Goal: Task Accomplishment & Management: Manage account settings

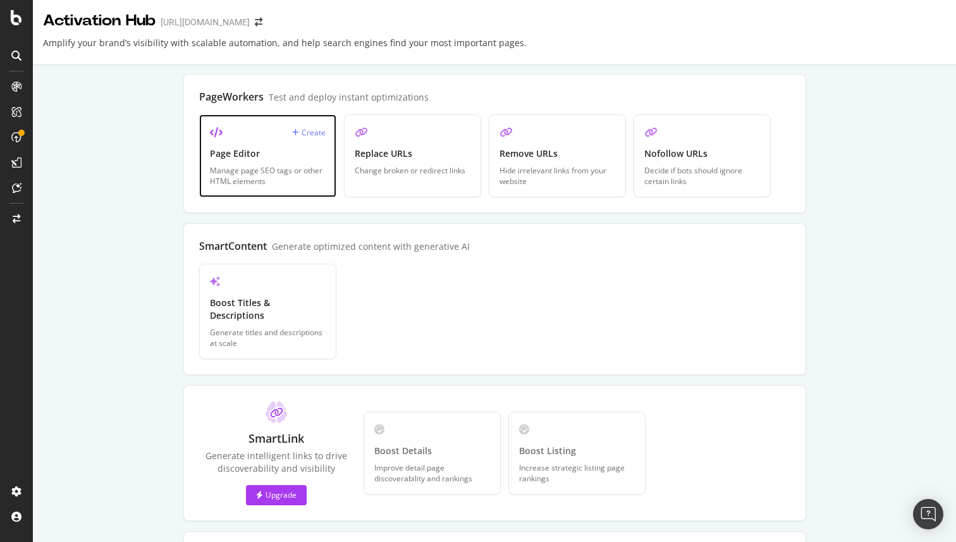
click at [309, 138] on div "Create" at bounding box center [268, 132] width 116 height 15
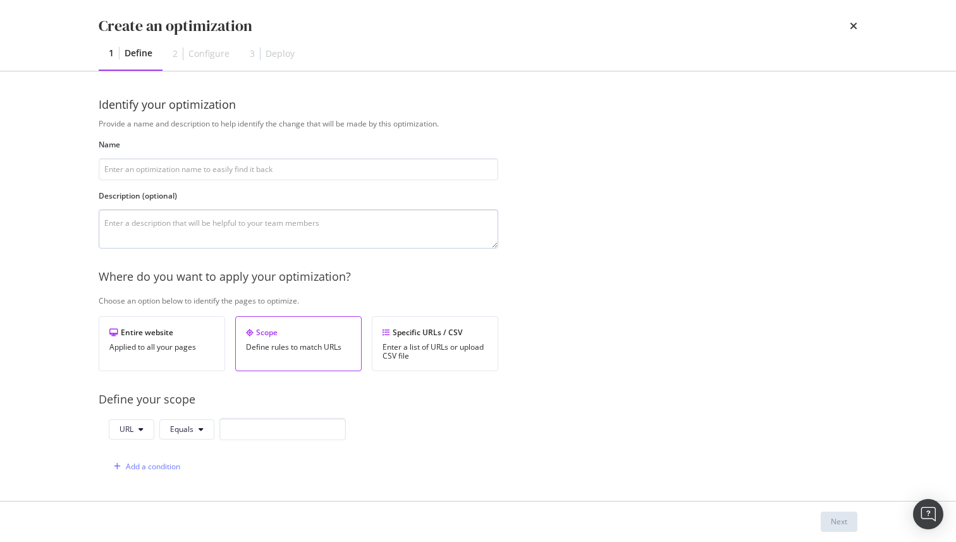
scroll to position [90, 0]
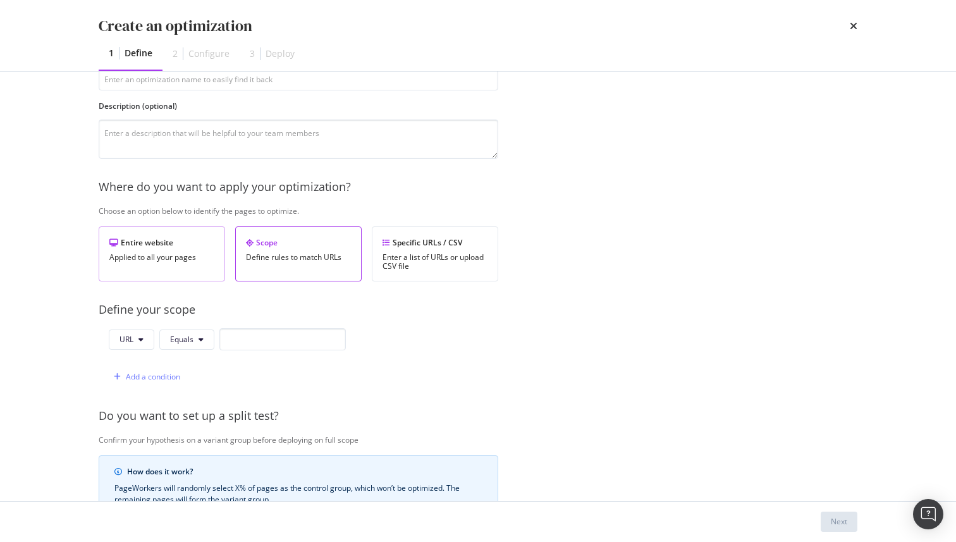
click at [190, 249] on div "Entire website Applied to all your pages" at bounding box center [162, 253] width 126 height 55
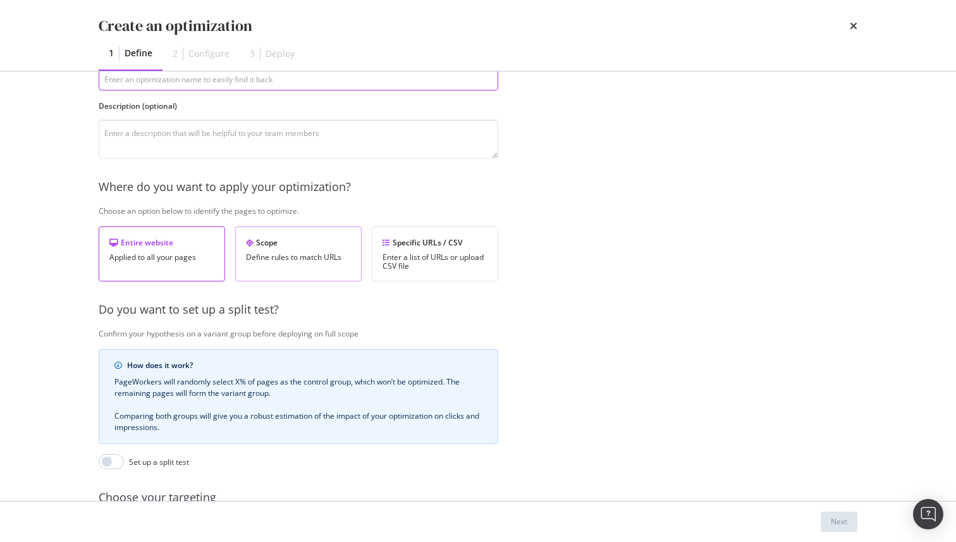
scroll to position [87, 0]
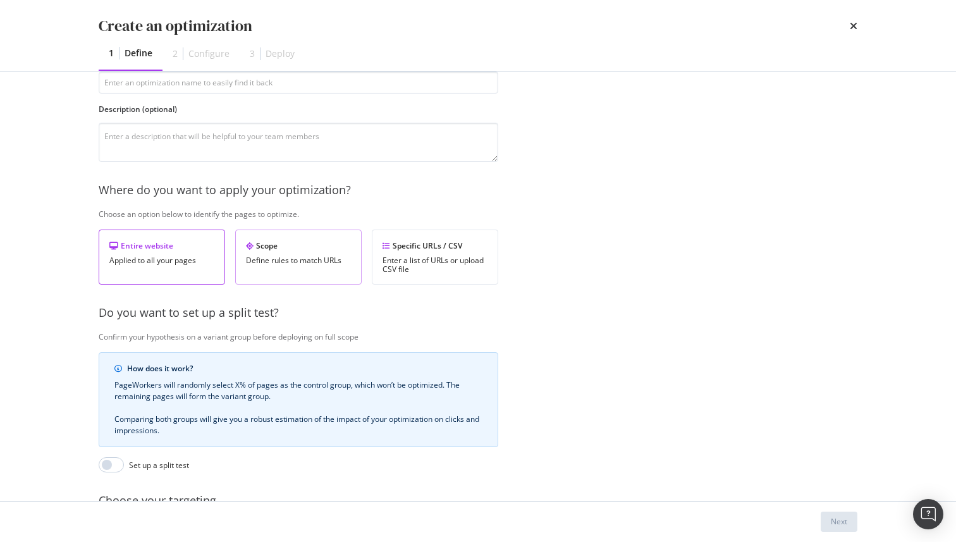
click at [280, 256] on div "Define rules to match URLs" at bounding box center [298, 260] width 105 height 9
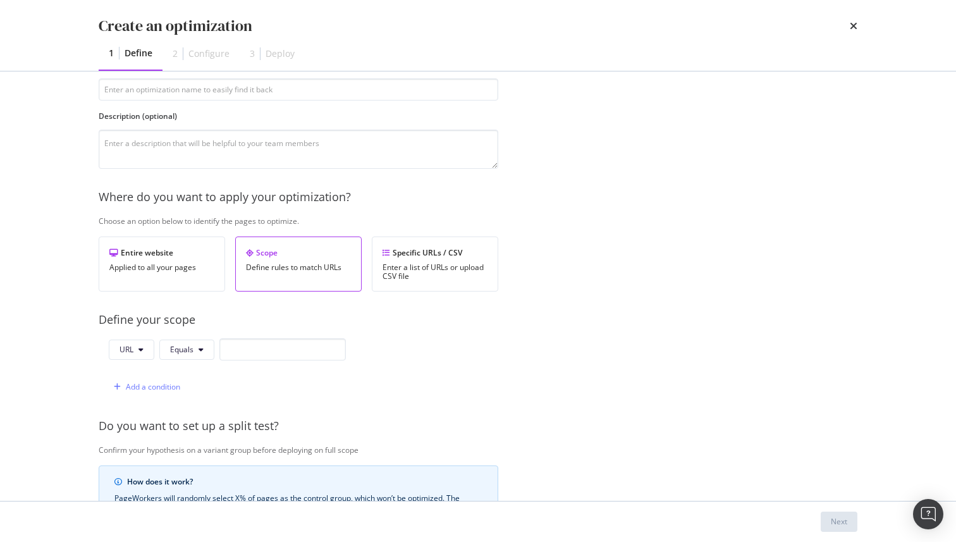
scroll to position [0, 0]
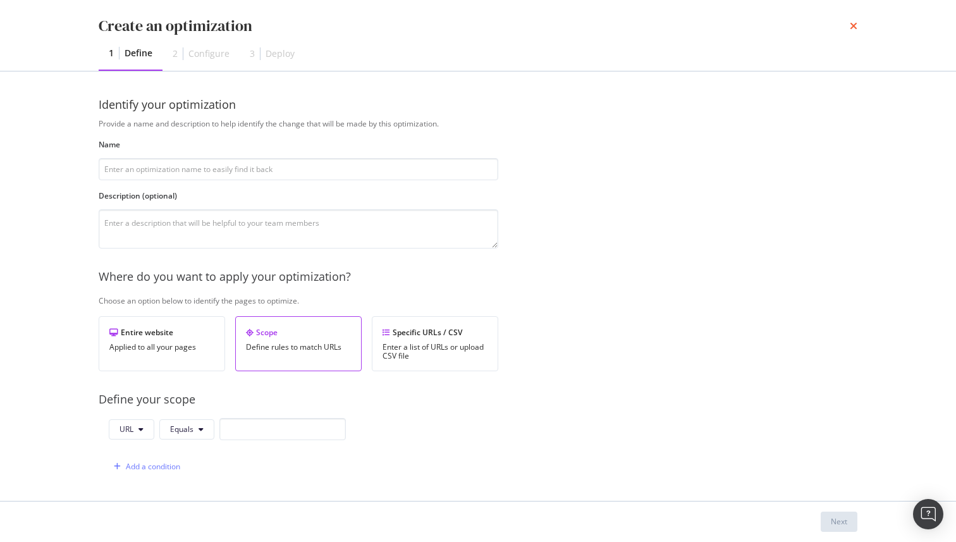
click at [854, 31] on icon "times" at bounding box center [854, 26] width 8 height 10
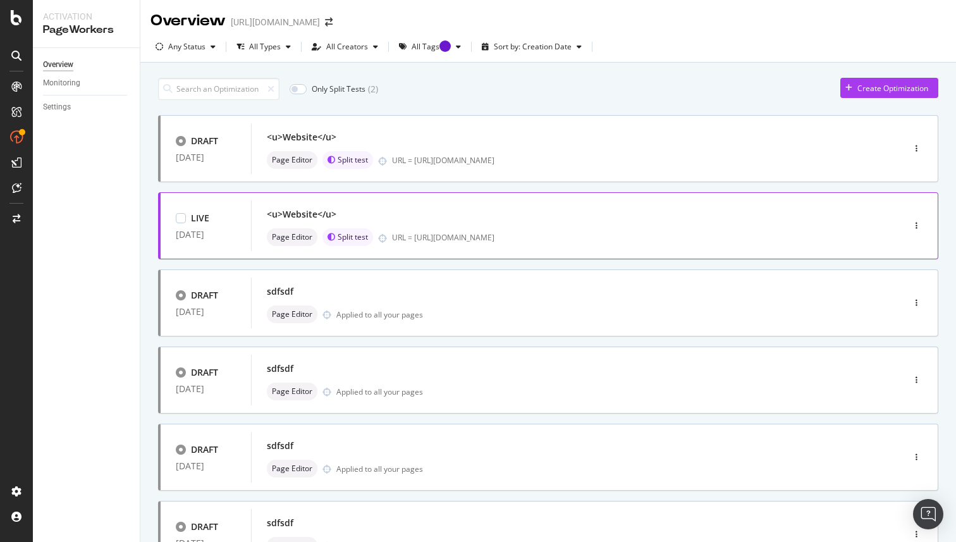
click at [460, 236] on div "URL = [URL][DOMAIN_NAME]" at bounding box center [621, 237] width 458 height 11
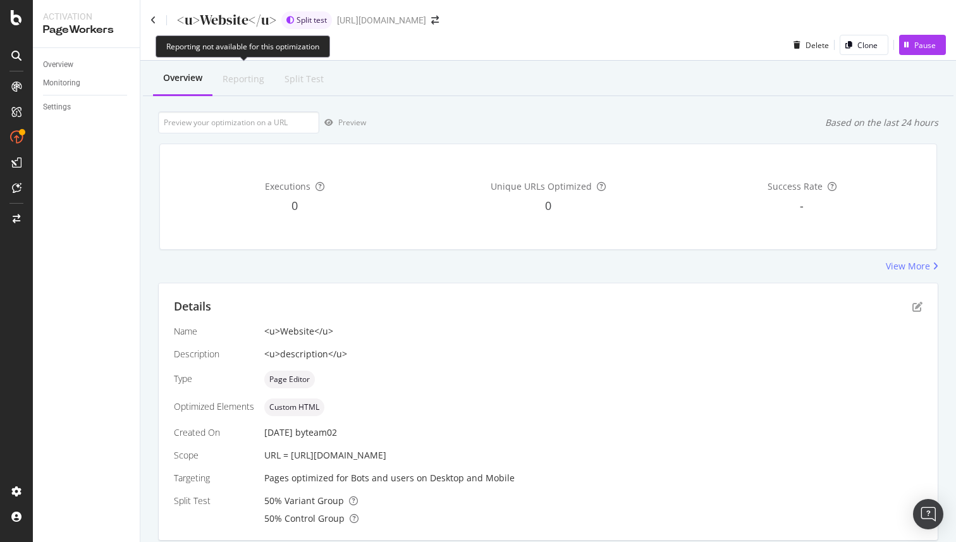
click at [250, 83] on div "Reporting" at bounding box center [244, 79] width 42 height 13
drag, startPoint x: 530, startPoint y: 456, endPoint x: 292, endPoint y: 455, distance: 238.4
click at [292, 455] on div "URL = [URL][DOMAIN_NAME]" at bounding box center [593, 455] width 658 height 13
copy span "[URL][DOMAIN_NAME]"
click at [9, 137] on div at bounding box center [16, 137] width 20 height 20
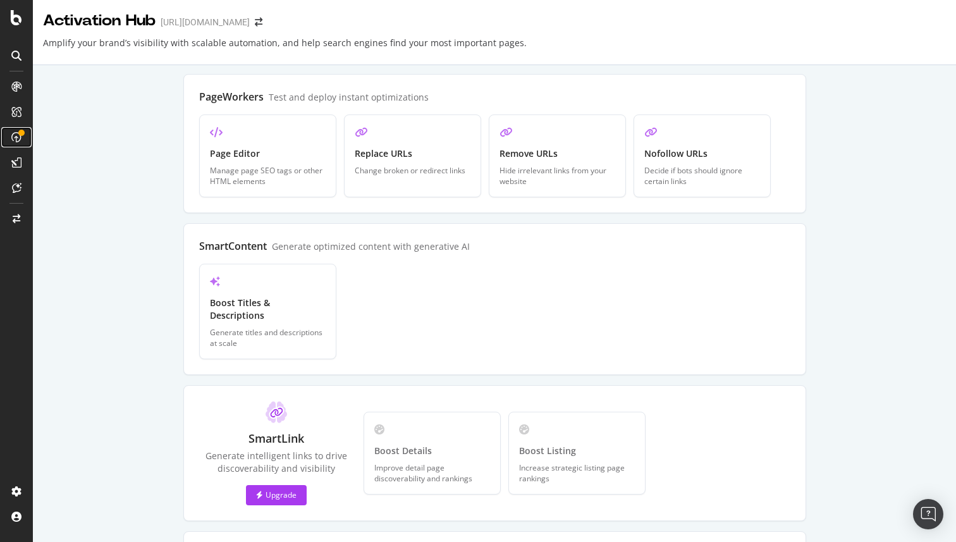
click at [20, 133] on div at bounding box center [21, 133] width 6 height 6
click at [20, 137] on icon at bounding box center [16, 137] width 10 height 10
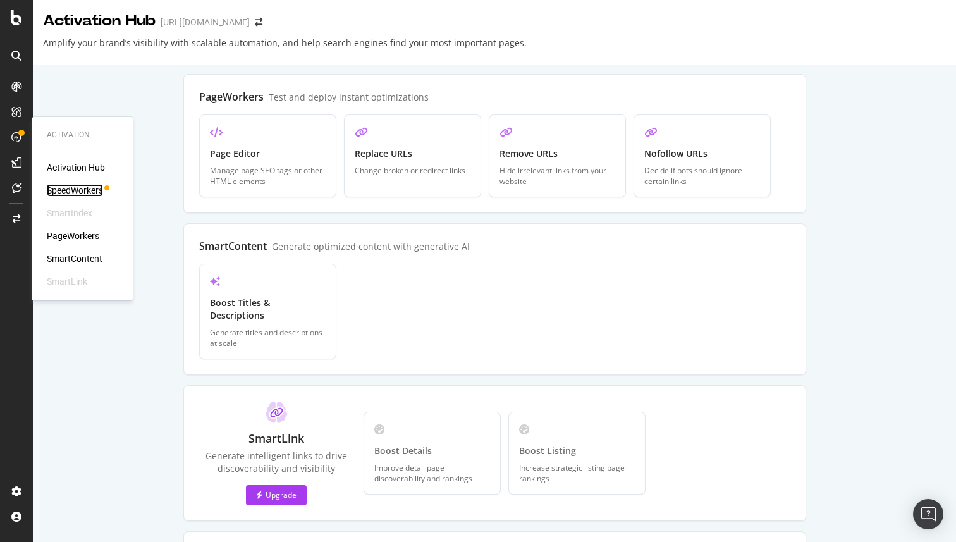
click at [71, 186] on div "SpeedWorkers" at bounding box center [75, 190] width 56 height 13
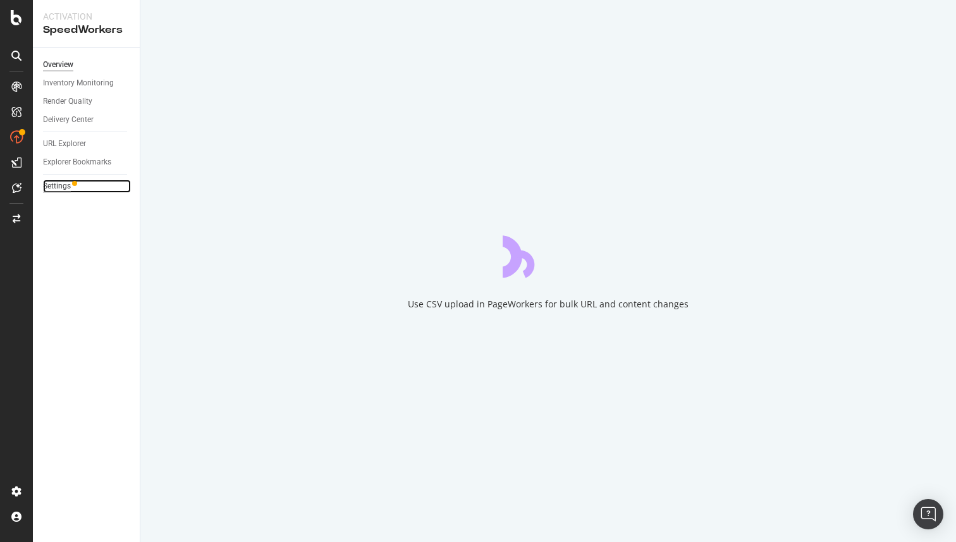
click at [70, 188] on div "Settings" at bounding box center [57, 186] width 28 height 13
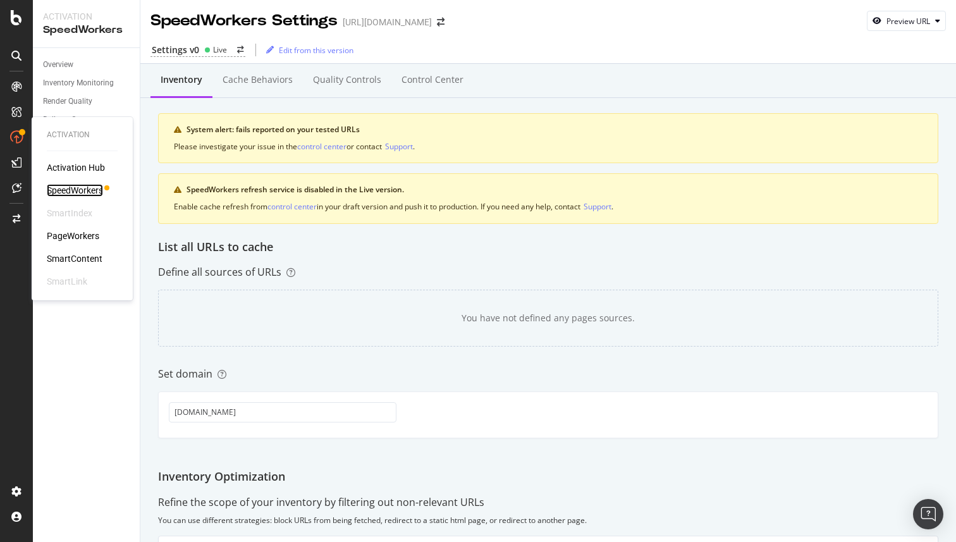
click at [79, 185] on div "SpeedWorkers" at bounding box center [75, 190] width 56 height 13
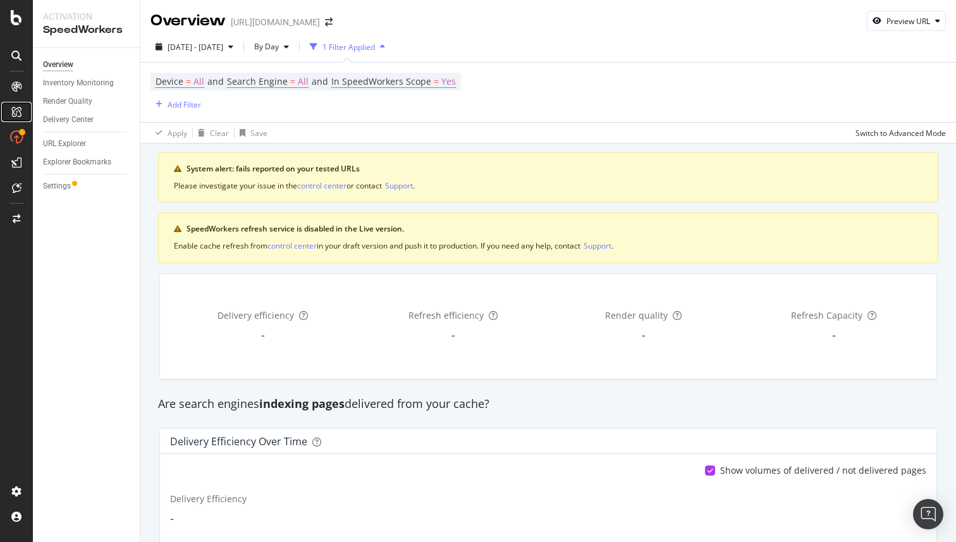
click at [18, 108] on icon at bounding box center [16, 112] width 10 height 10
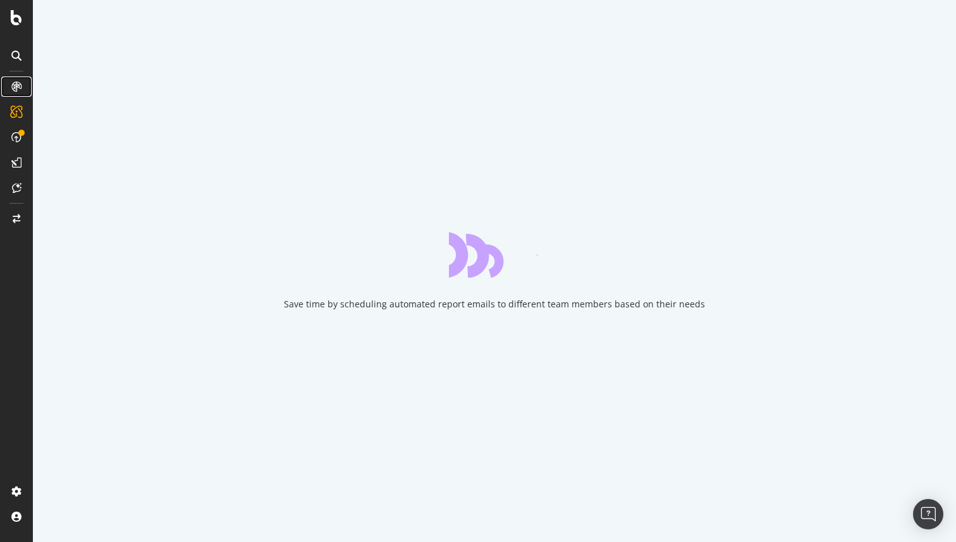
click at [13, 83] on icon at bounding box center [16, 87] width 10 height 10
click at [16, 213] on div at bounding box center [16, 219] width 30 height 20
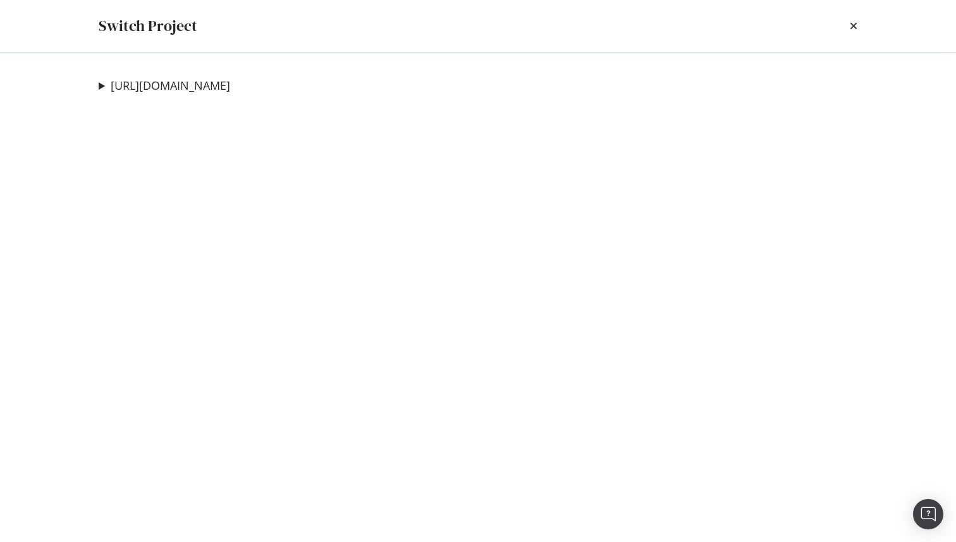
click at [858, 28] on div "Switch Project" at bounding box center [478, 26] width 810 height 52
click at [854, 28] on icon "times" at bounding box center [854, 26] width 8 height 10
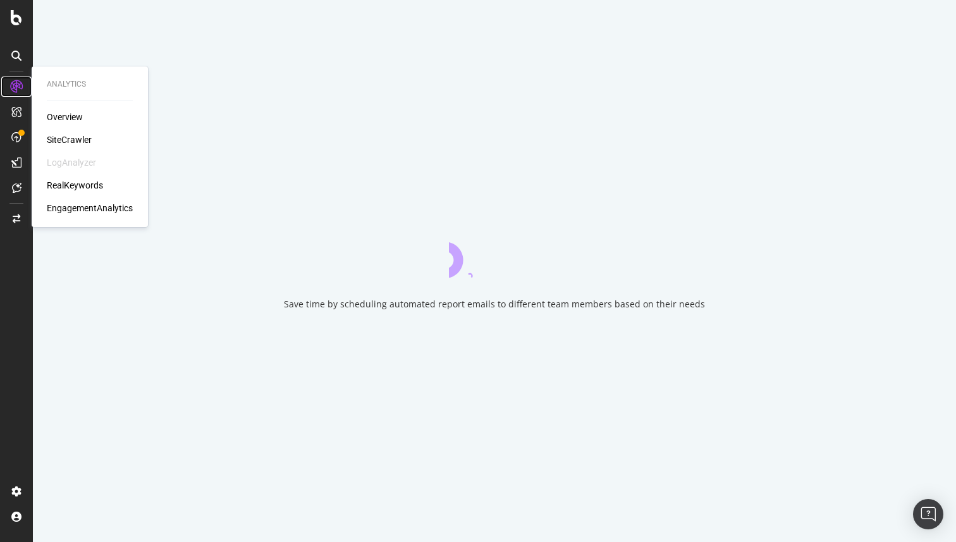
click at [22, 90] on icon at bounding box center [16, 86] width 13 height 13
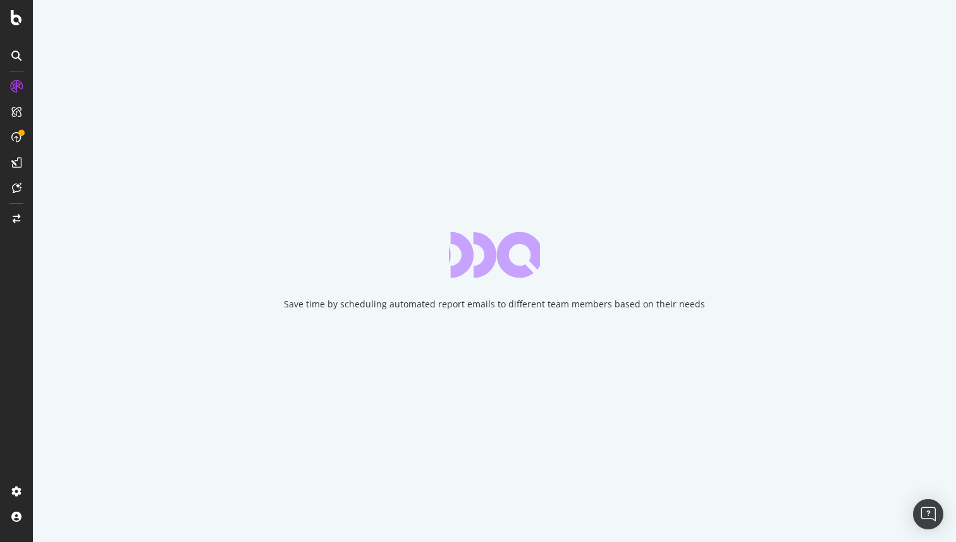
click at [16, 39] on div at bounding box center [16, 271] width 33 height 542
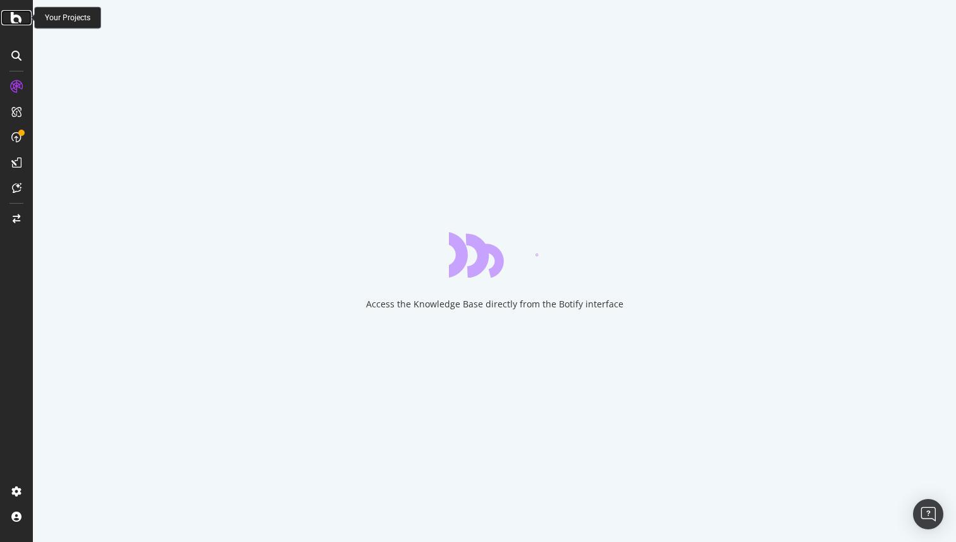
click at [15, 19] on icon at bounding box center [16, 17] width 11 height 15
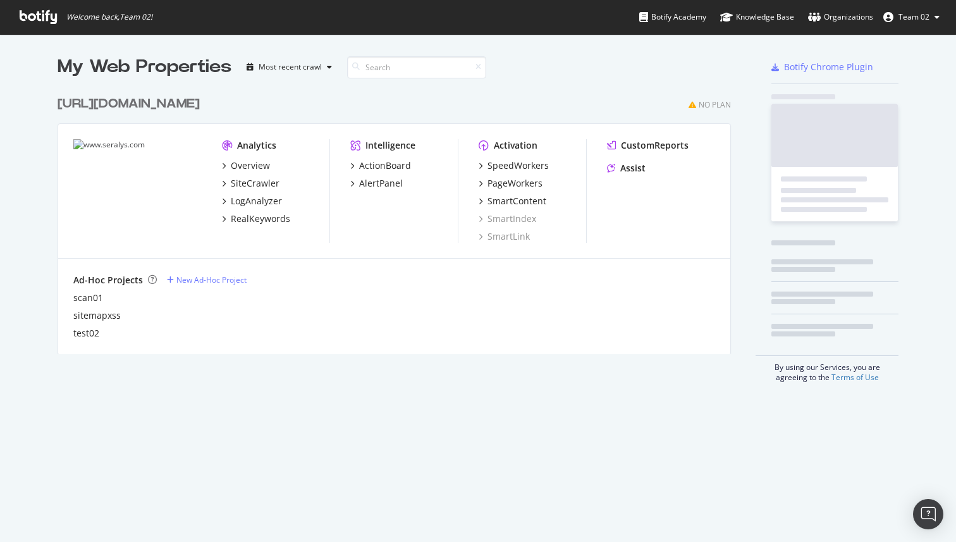
scroll to position [542, 956]
click at [935, 17] on icon at bounding box center [937, 17] width 5 height 8
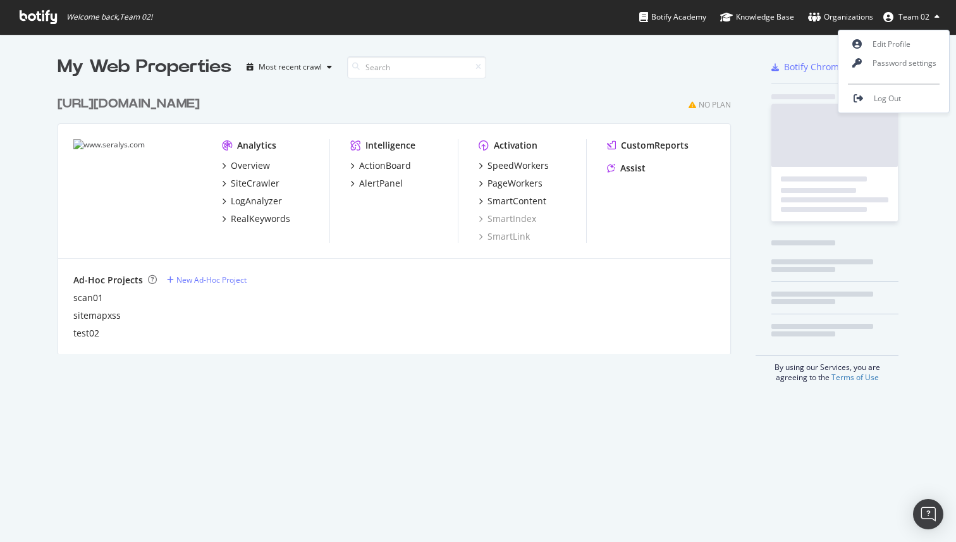
click at [540, 89] on div "[URL][DOMAIN_NAME] No Plan Analytics Overview SiteCrawler LogAnalyzer RealKeywo…" at bounding box center [400, 217] width 684 height 274
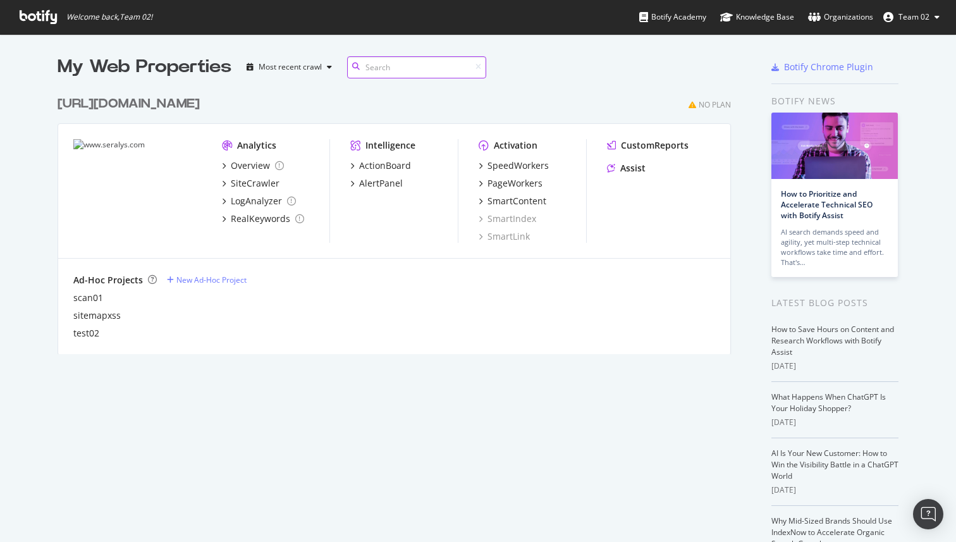
click at [413, 70] on input at bounding box center [416, 67] width 139 height 22
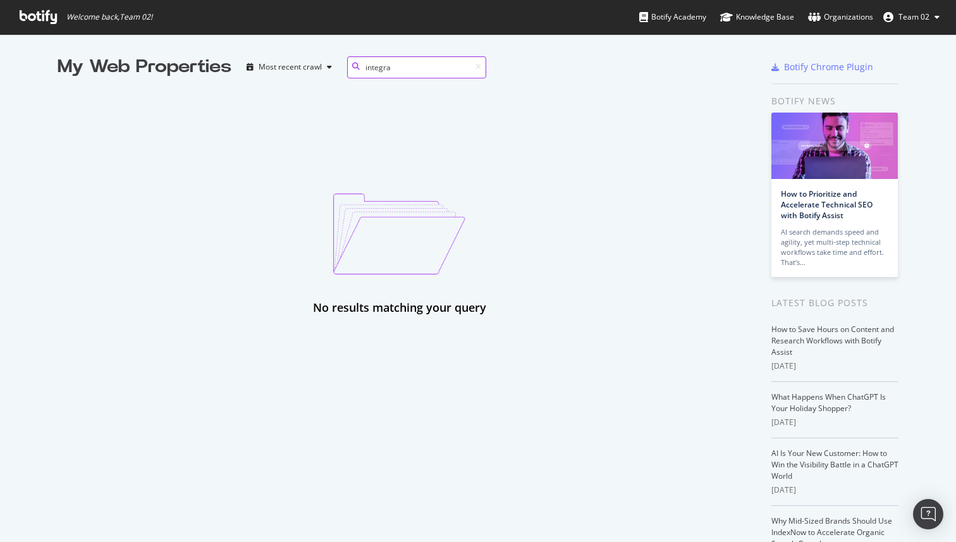
type input "integrat"
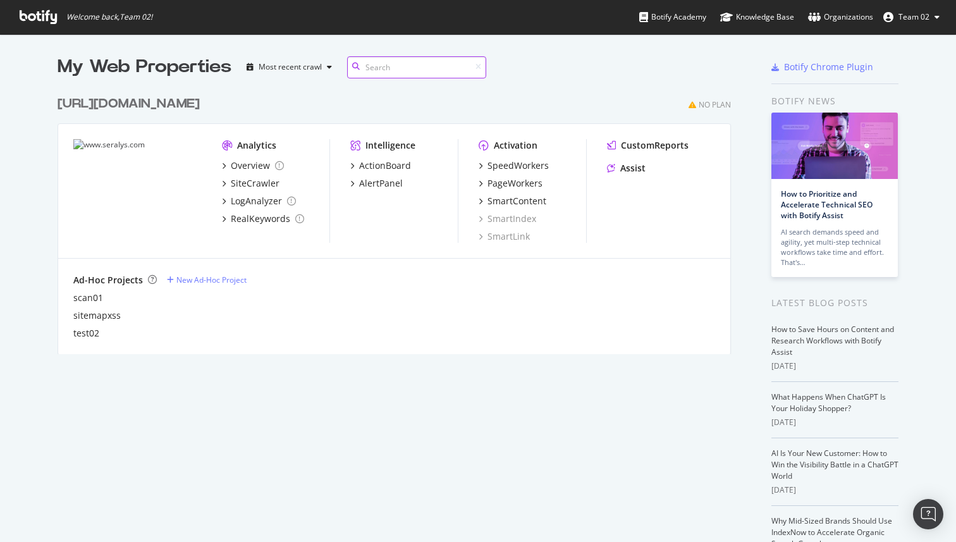
scroll to position [274, 684]
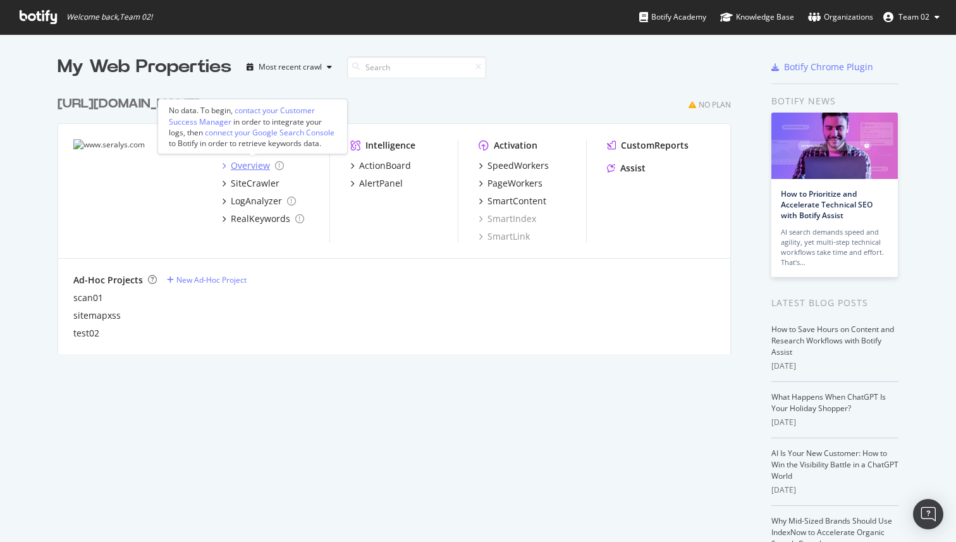
click at [226, 166] on icon "grid" at bounding box center [224, 166] width 4 height 6
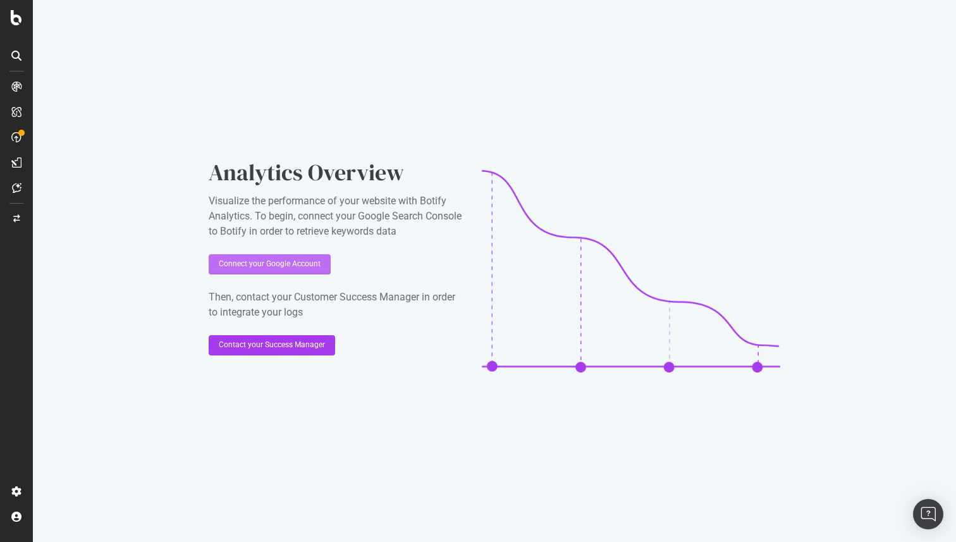
click at [281, 268] on div "Connect your Google Account" at bounding box center [270, 264] width 102 height 11
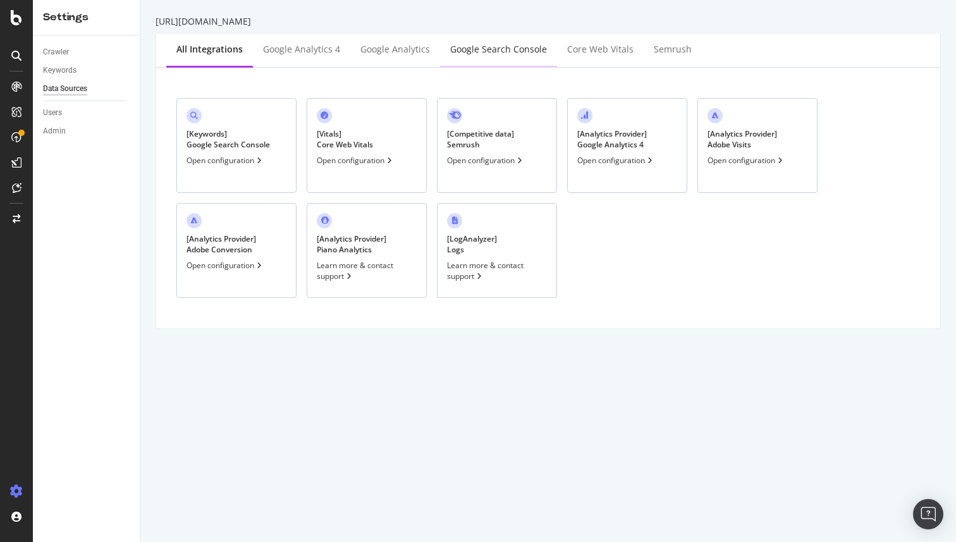
click at [519, 47] on div "Google Search Console" at bounding box center [498, 49] width 97 height 13
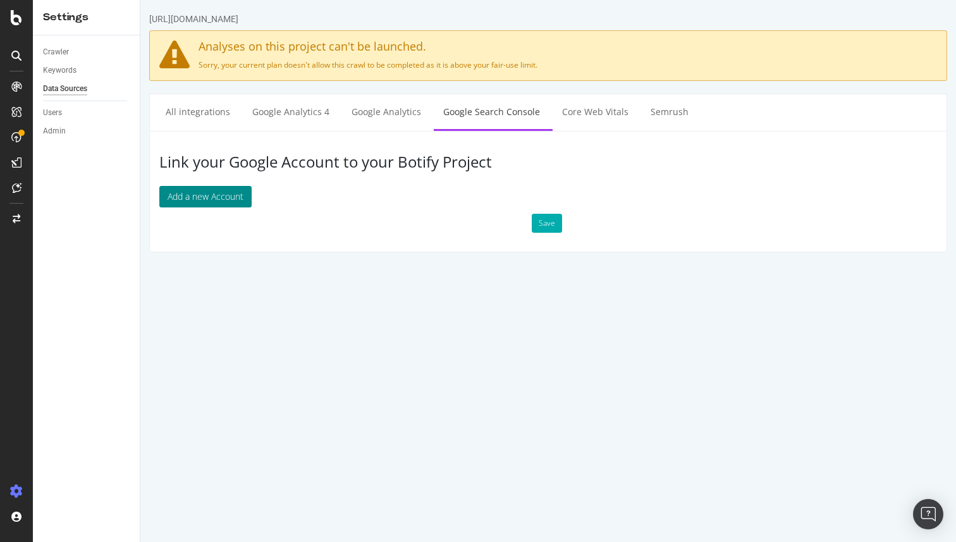
click at [211, 204] on button "Add a new Account" at bounding box center [205, 197] width 92 height 22
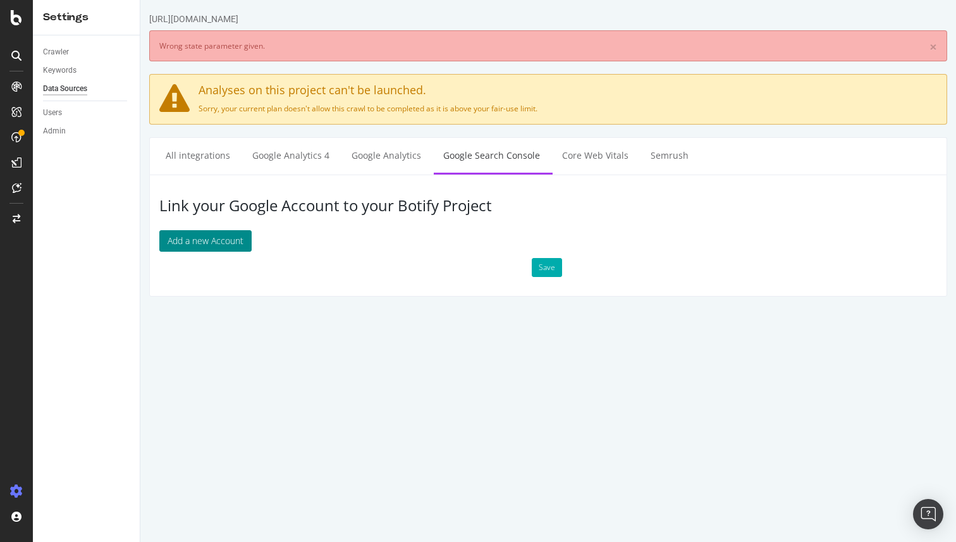
click at [208, 247] on button "Add a new Account" at bounding box center [205, 241] width 92 height 22
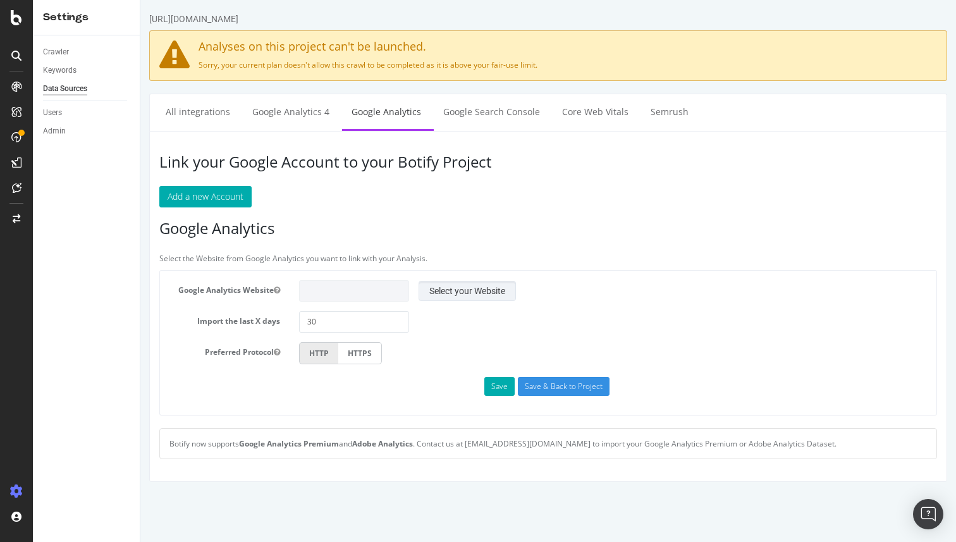
click at [429, 292] on button "Select your Website" at bounding box center [467, 291] width 97 height 20
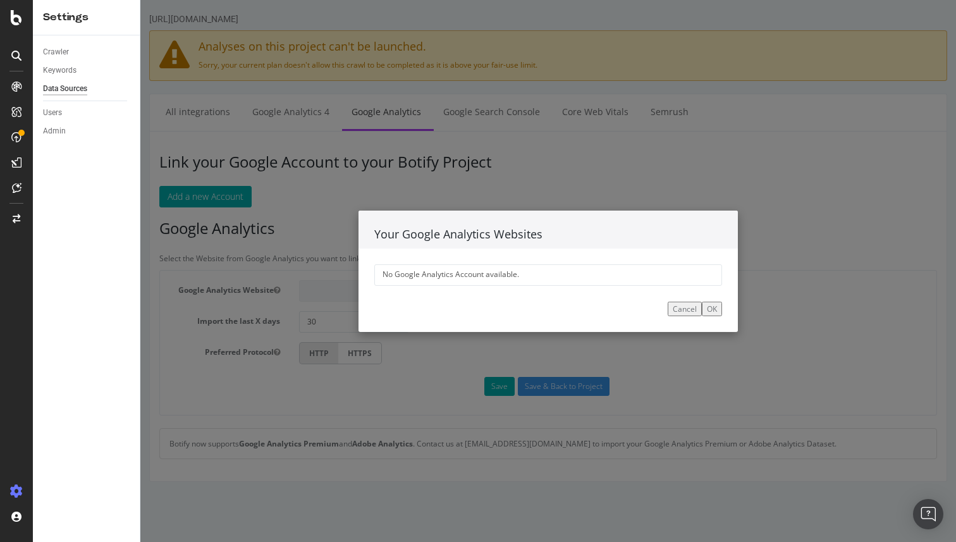
click at [462, 272] on div "No Google Analytics Account available." at bounding box center [548, 275] width 348 height 22
click at [717, 307] on button "OK" at bounding box center [712, 308] width 20 height 15
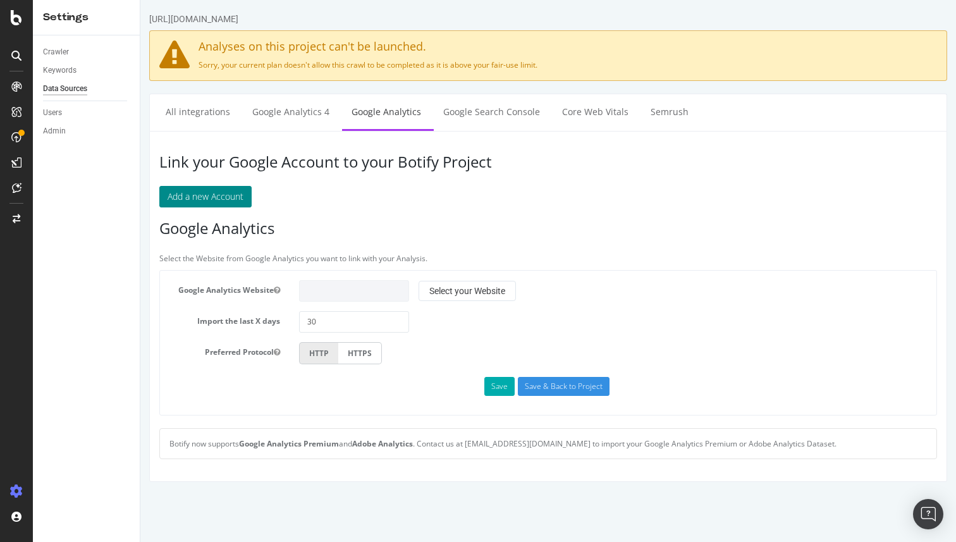
click at [230, 204] on button "Add a new Account" at bounding box center [205, 197] width 92 height 22
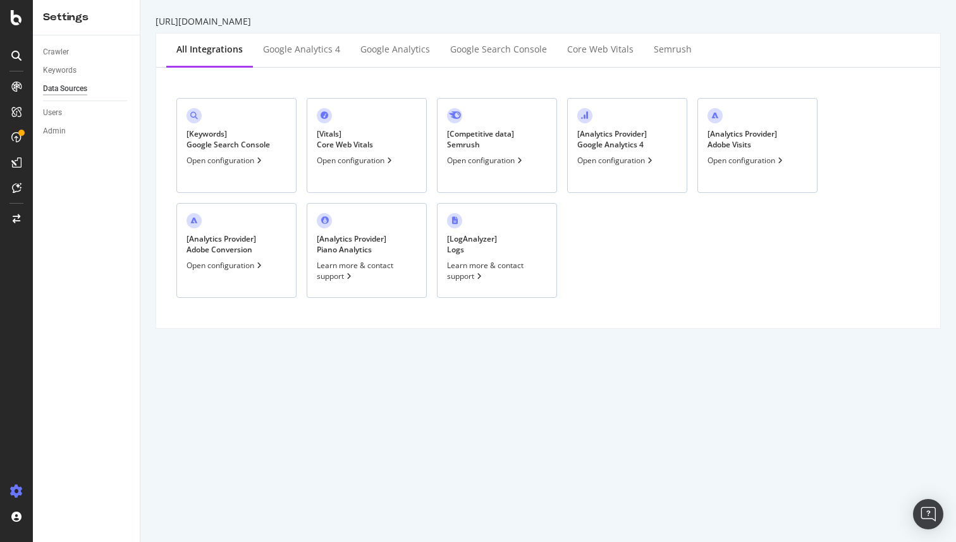
click at [494, 269] on div "Learn more & contact support" at bounding box center [497, 271] width 100 height 22
click at [394, 171] on div "[ Vitals ] Core Web Vitals Open configuration" at bounding box center [367, 145] width 120 height 95
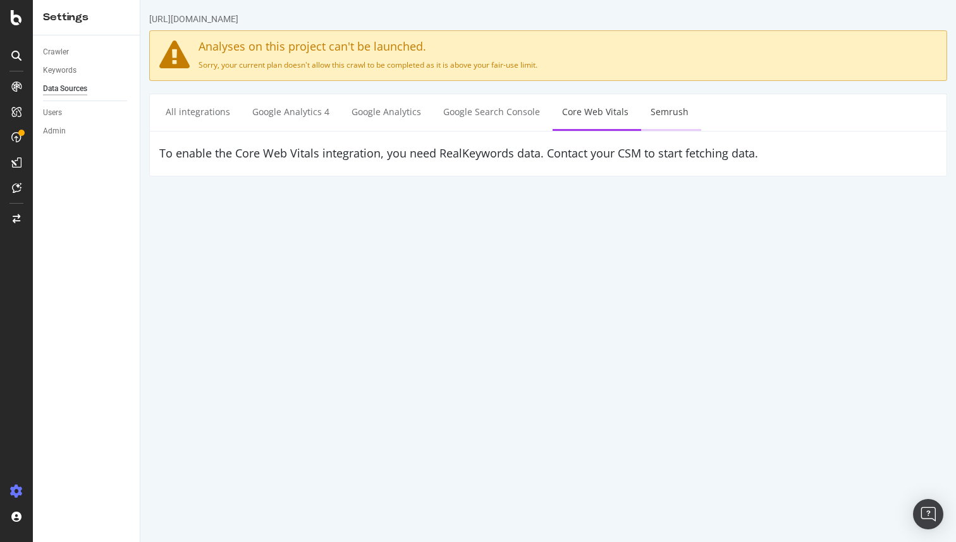
click at [650, 114] on link "Semrush" at bounding box center [669, 111] width 57 height 35
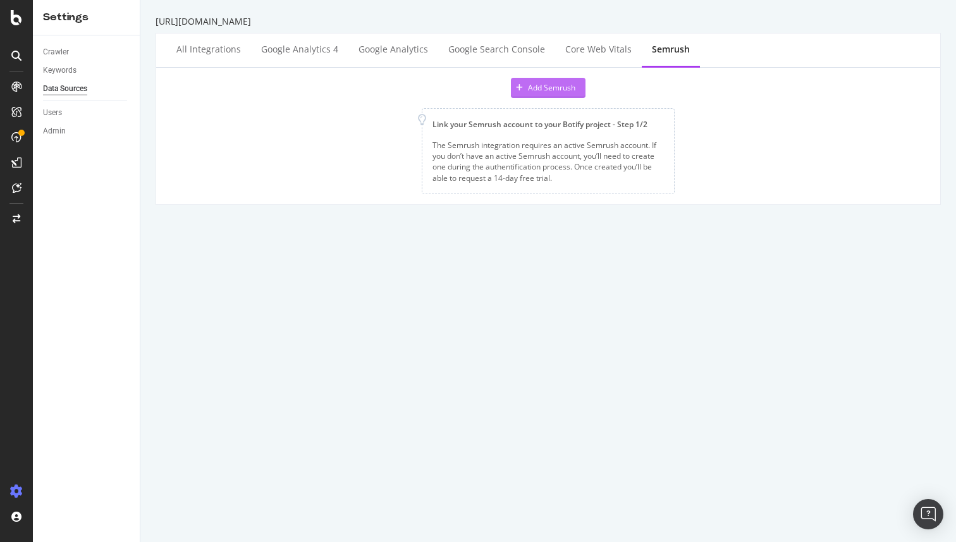
click at [559, 95] on div "Add Semrush" at bounding box center [543, 87] width 65 height 19
